Goal: Navigation & Orientation: Go to known website

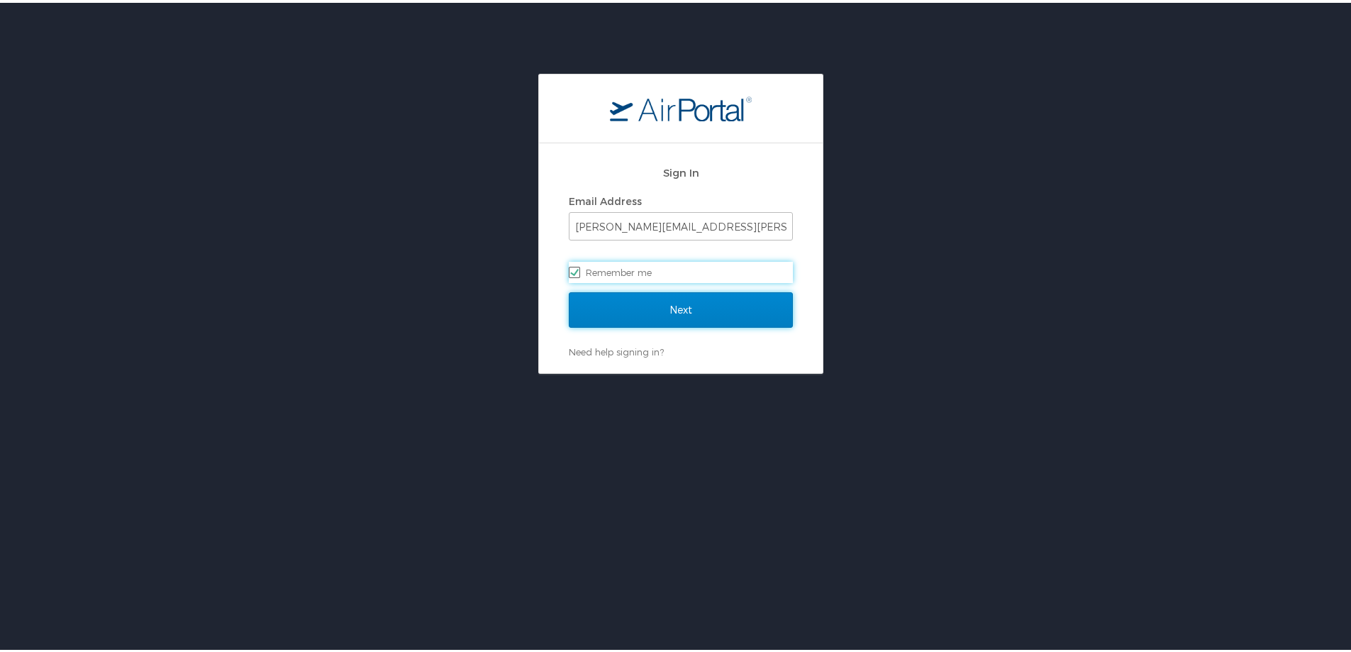
click at [715, 302] on input "Next" at bounding box center [681, 306] width 224 height 35
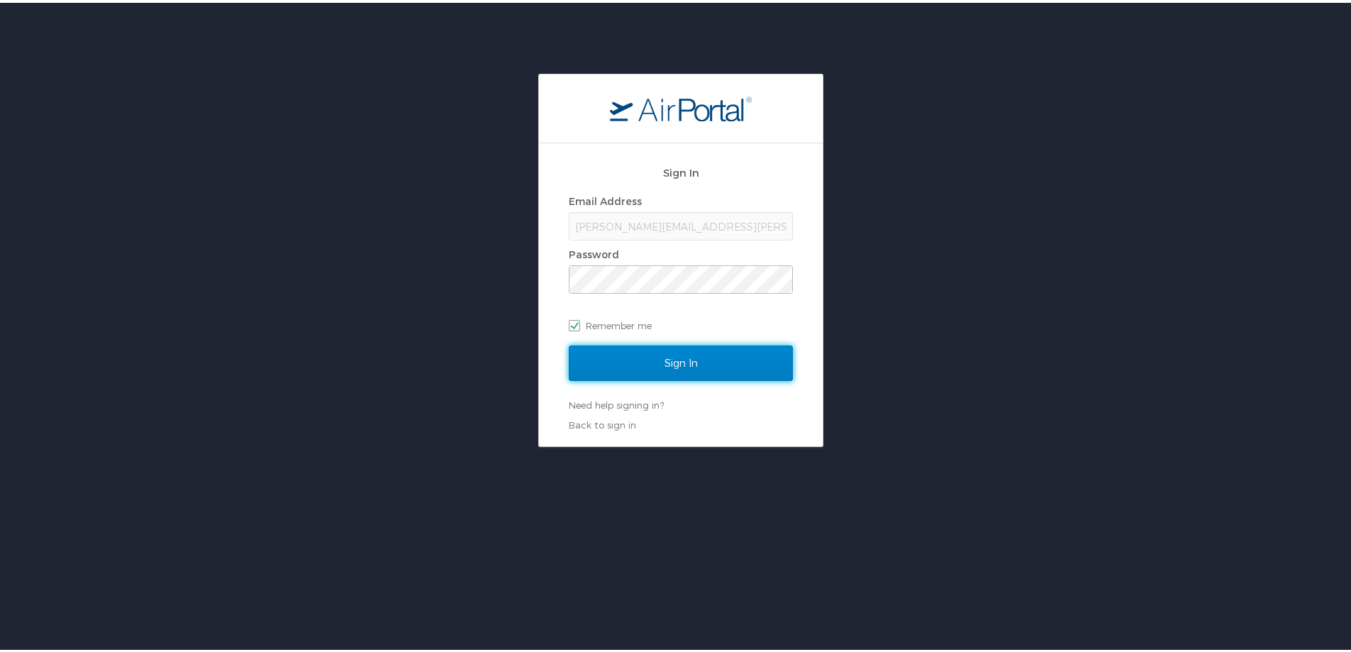
click at [703, 366] on input "Sign In" at bounding box center [681, 360] width 224 height 35
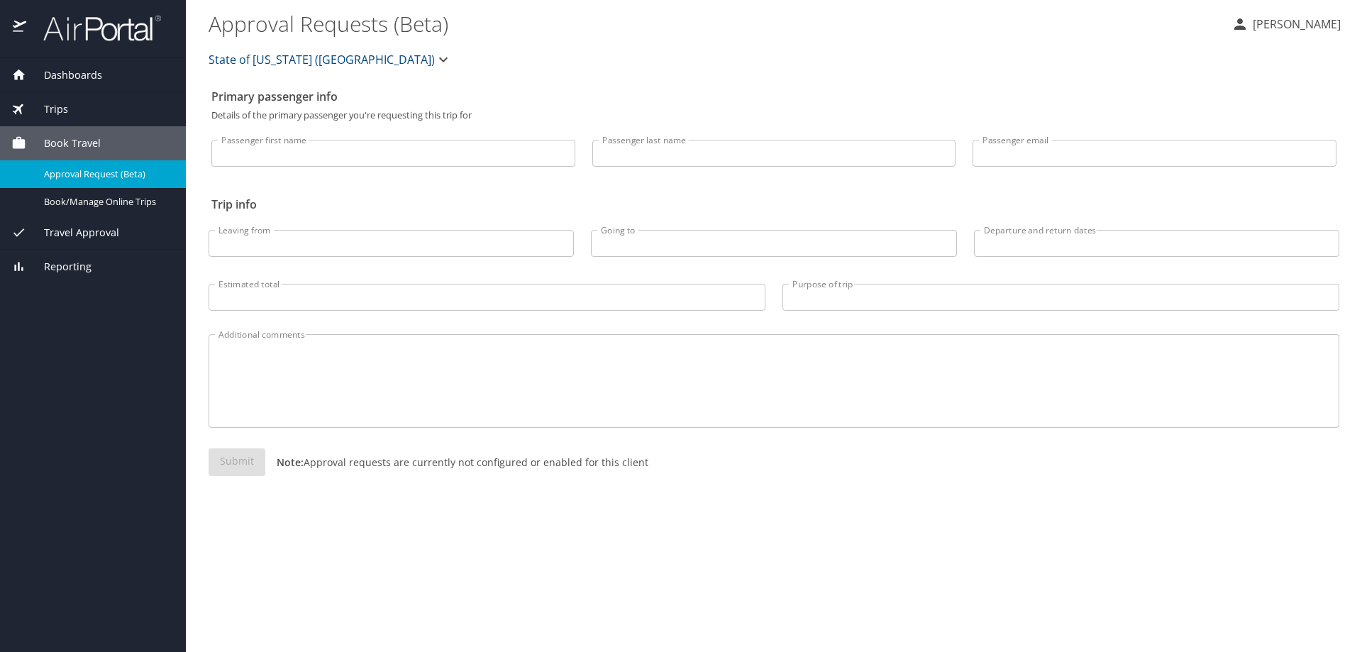
click at [110, 107] on div "Trips" at bounding box center [92, 109] width 163 height 16
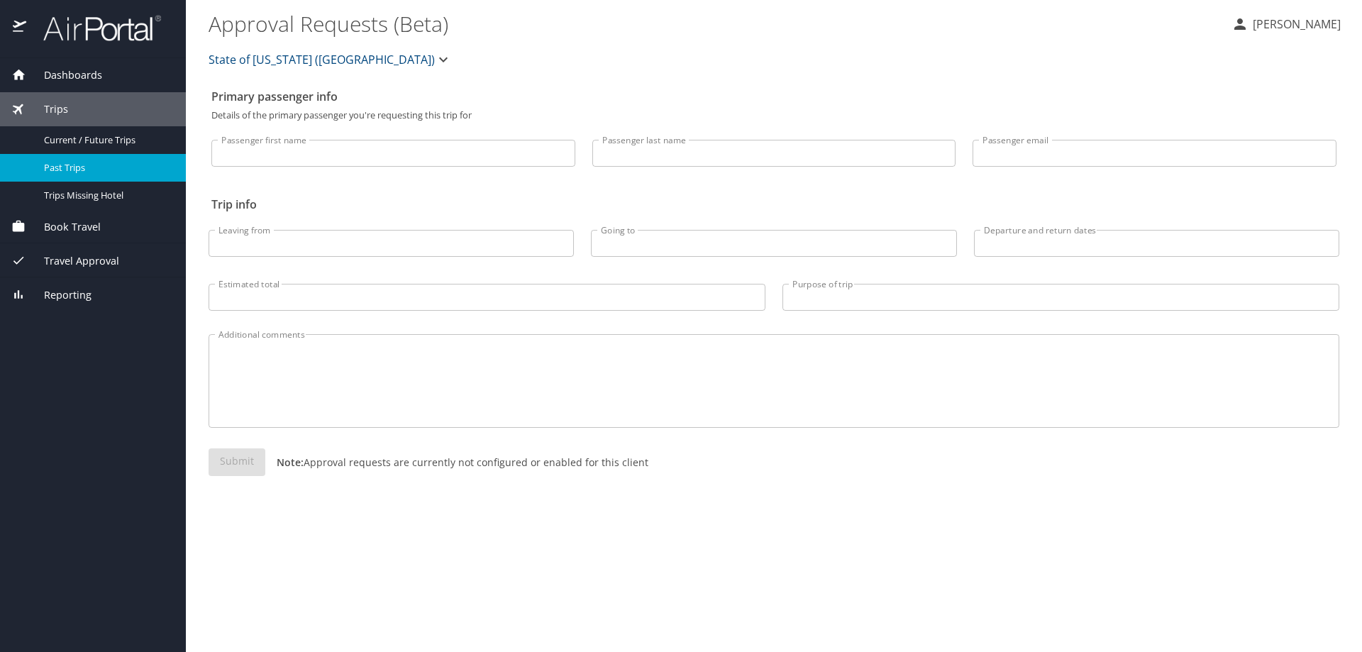
click at [98, 170] on span "Past Trips" at bounding box center [106, 167] width 125 height 13
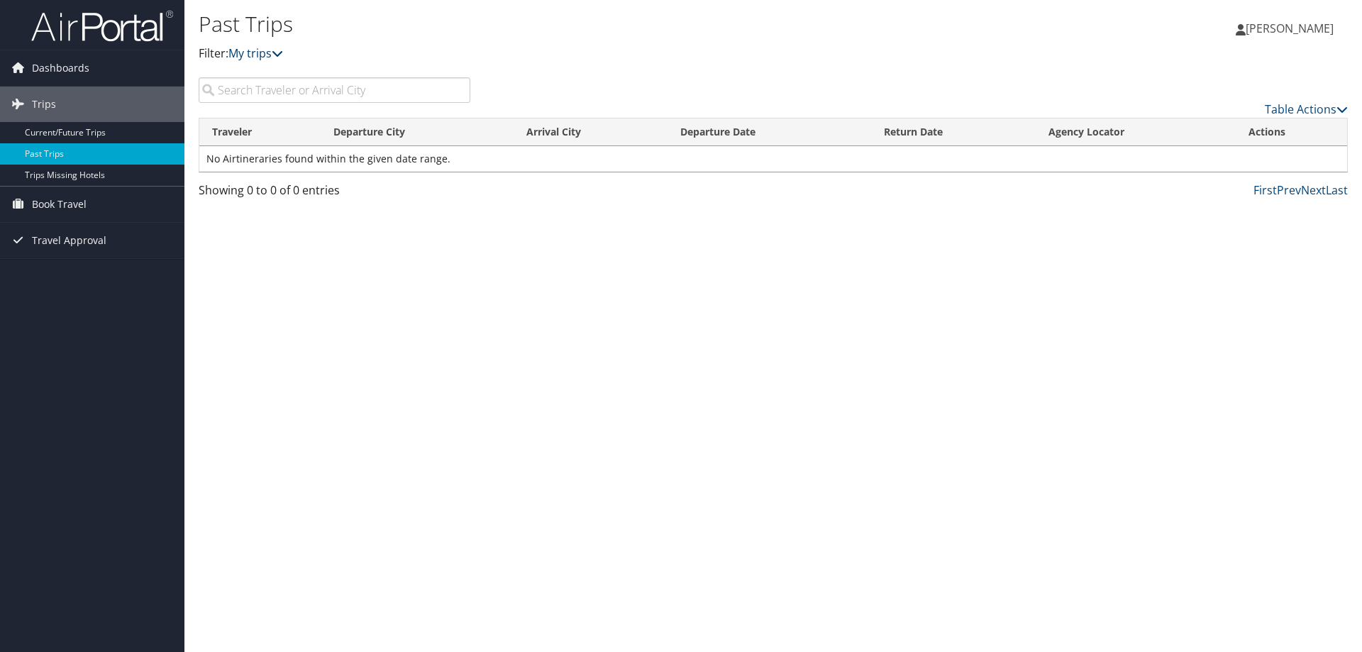
click at [260, 57] on link "My trips" at bounding box center [255, 53] width 55 height 16
click at [87, 204] on link "Book Travel" at bounding box center [92, 204] width 184 height 35
click at [97, 279] on link "Book/Manage Online Trips" at bounding box center [92, 275] width 184 height 21
